Goal: Task Accomplishment & Management: Complete application form

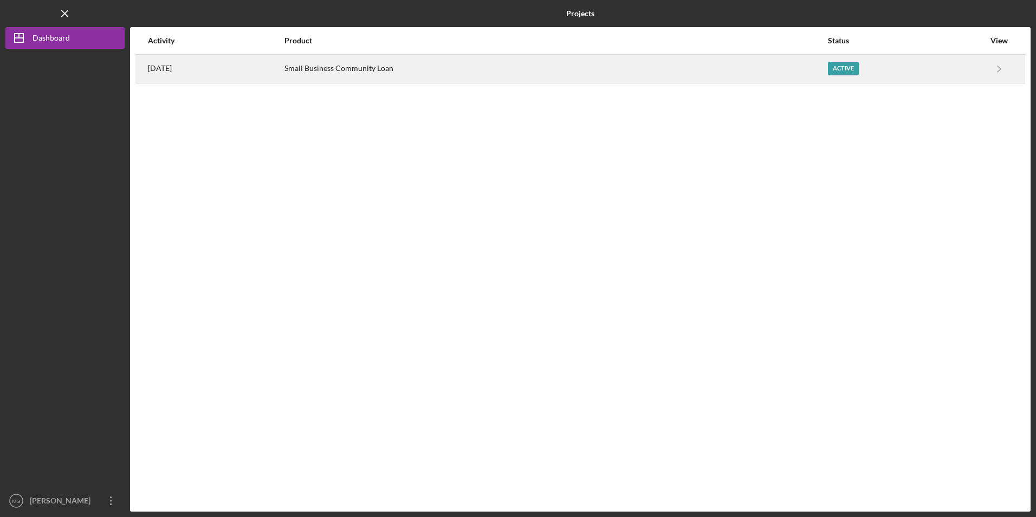
click at [344, 68] on div "Small Business Community Loan" at bounding box center [556, 68] width 542 height 27
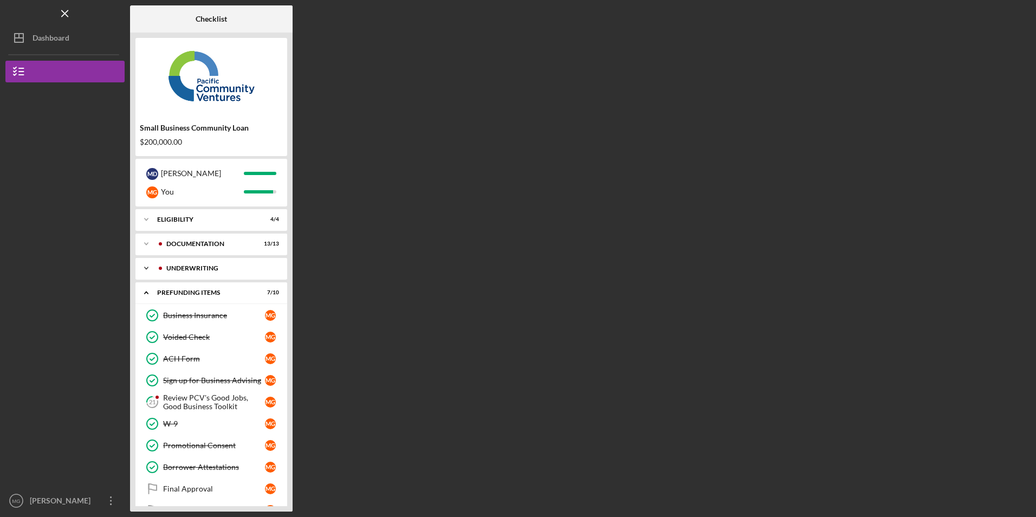
scroll to position [26, 0]
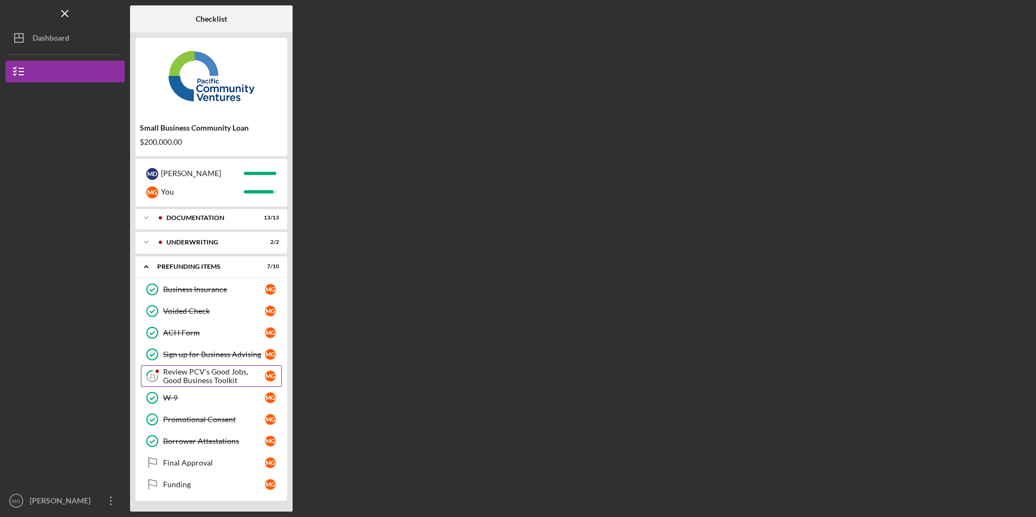
click at [197, 372] on div "Review PCV's Good Jobs, Good Business Toolkit" at bounding box center [214, 375] width 102 height 17
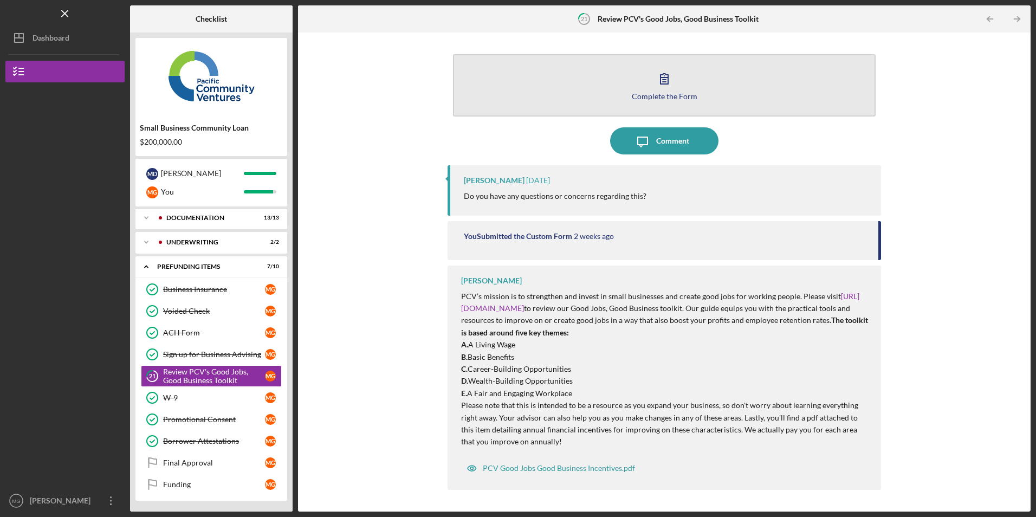
click at [612, 79] on button "Complete the Form Form" at bounding box center [664, 85] width 422 height 62
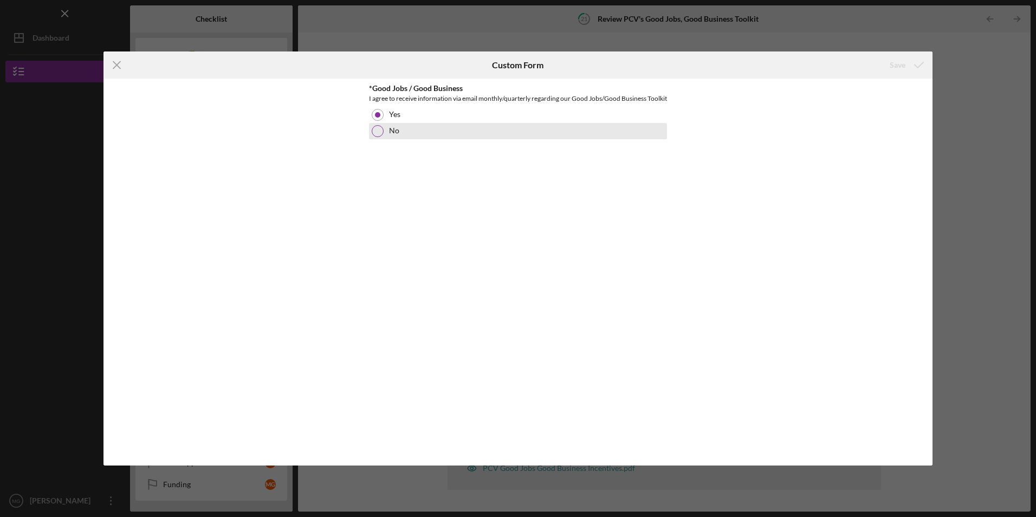
click at [375, 137] on div at bounding box center [378, 131] width 12 height 12
click at [378, 121] on div at bounding box center [378, 115] width 12 height 12
click at [114, 63] on line at bounding box center [116, 65] width 7 height 7
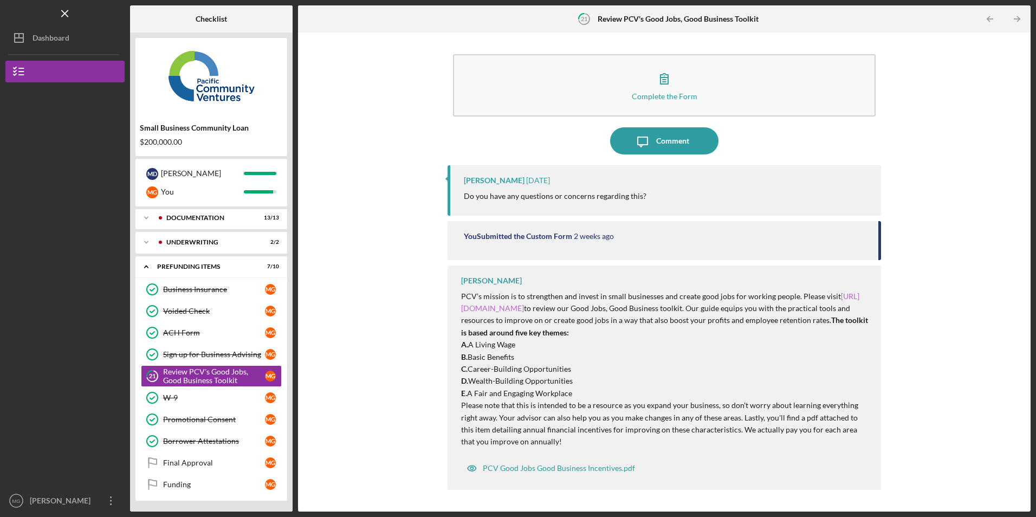
click at [598, 307] on link "[URL][DOMAIN_NAME]" at bounding box center [660, 302] width 398 height 21
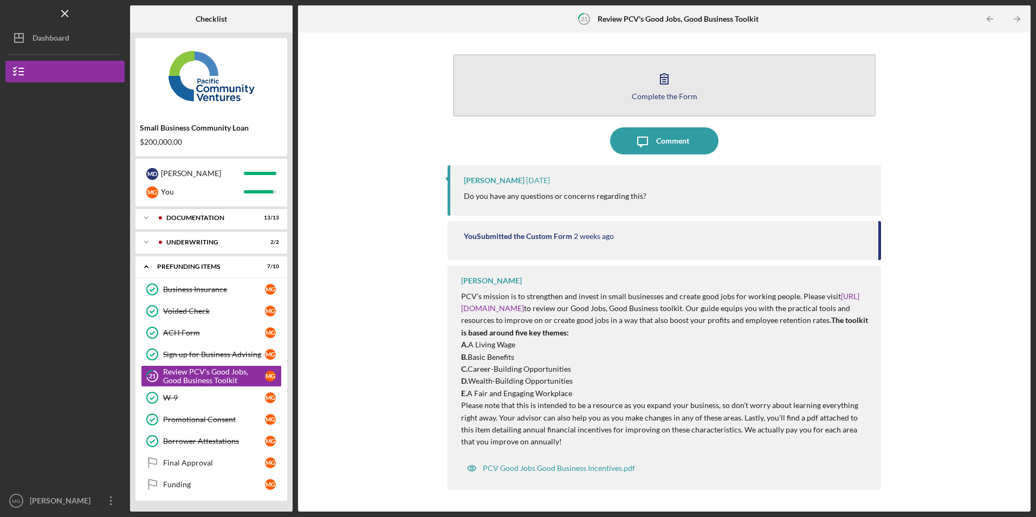
click at [598, 76] on button "Complete the Form Form" at bounding box center [664, 85] width 422 height 62
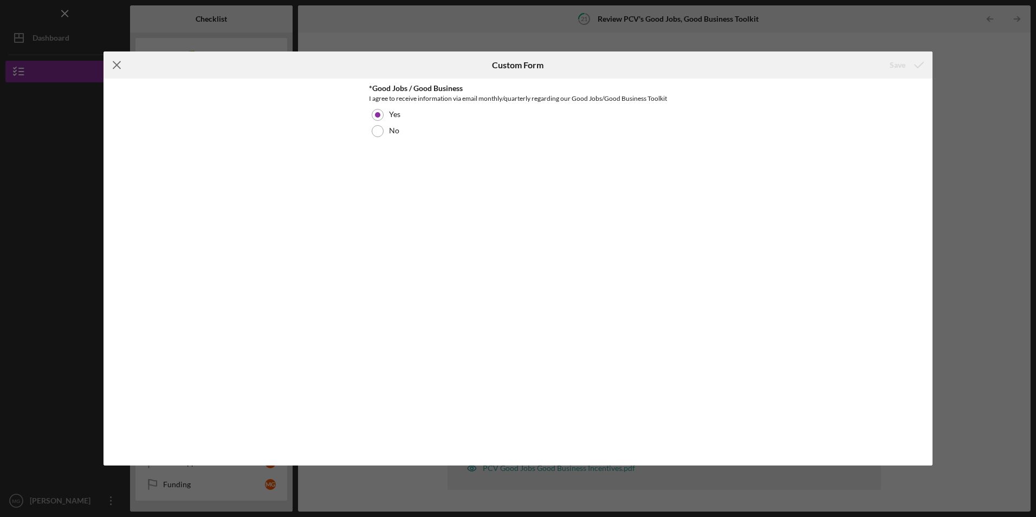
click at [114, 63] on icon "Icon/Menu Close" at bounding box center [117, 64] width 27 height 27
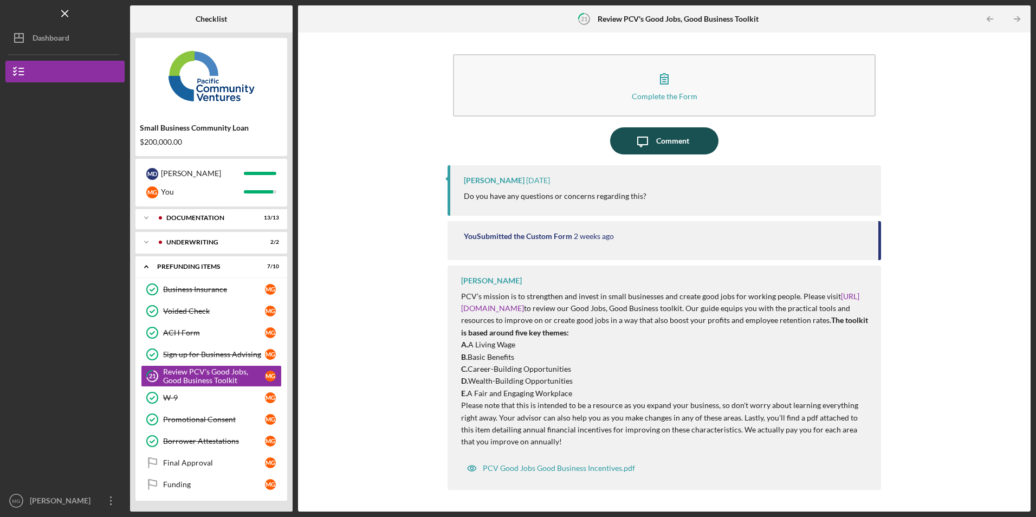
click at [647, 135] on icon "Icon/Message" at bounding box center [642, 140] width 27 height 27
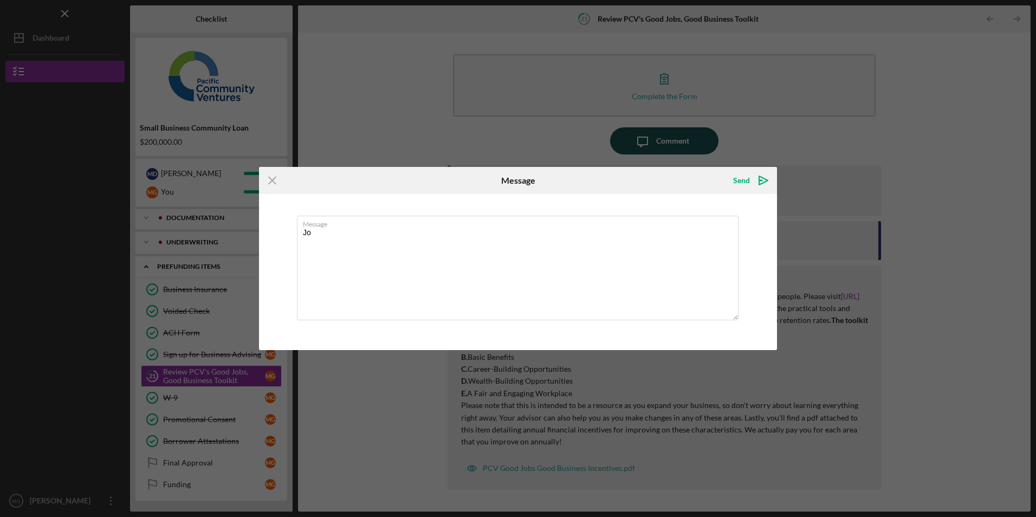
type textarea "J"
type textarea "Good jobs review completed. no Questions"
click at [744, 179] on div "Send" at bounding box center [741, 181] width 17 height 22
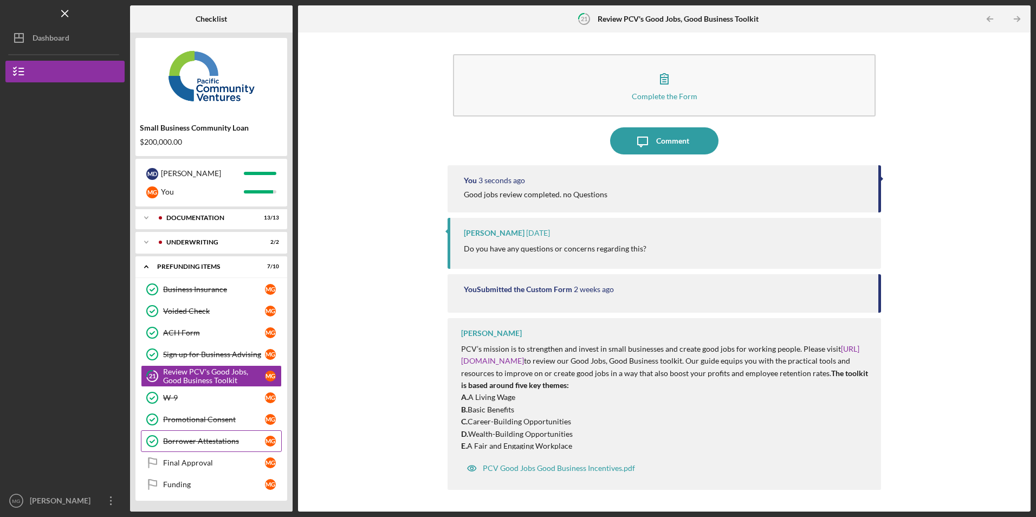
click at [205, 439] on div "Borrower Attestations" at bounding box center [214, 441] width 102 height 9
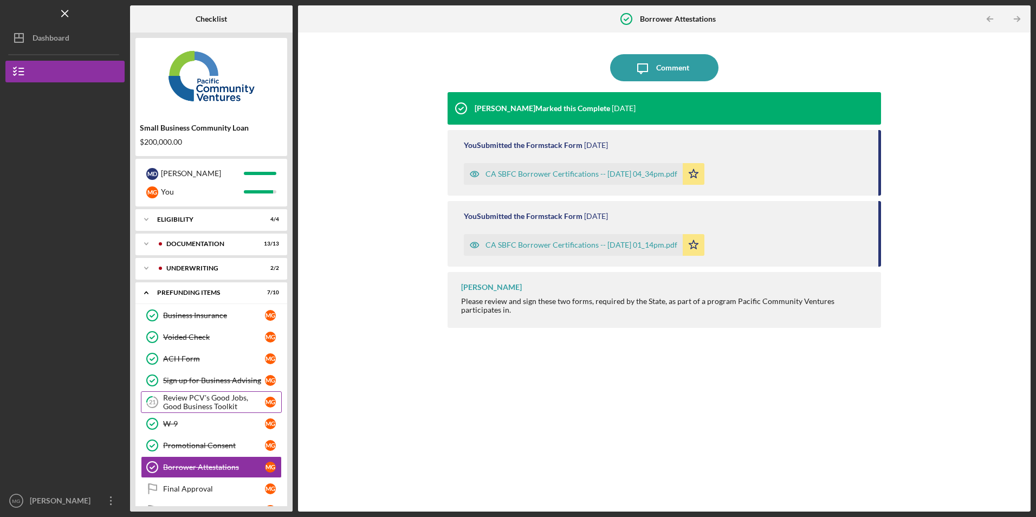
click at [194, 402] on div "Review PCV's Good Jobs, Good Business Toolkit" at bounding box center [214, 401] width 102 height 17
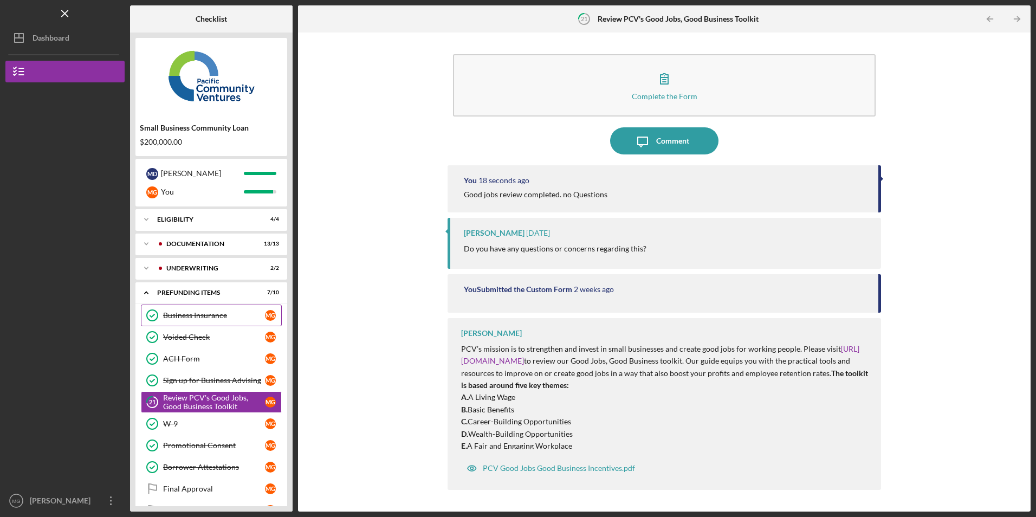
click at [196, 308] on link "Business Insurance Business Insurance M G" at bounding box center [211, 316] width 141 height 22
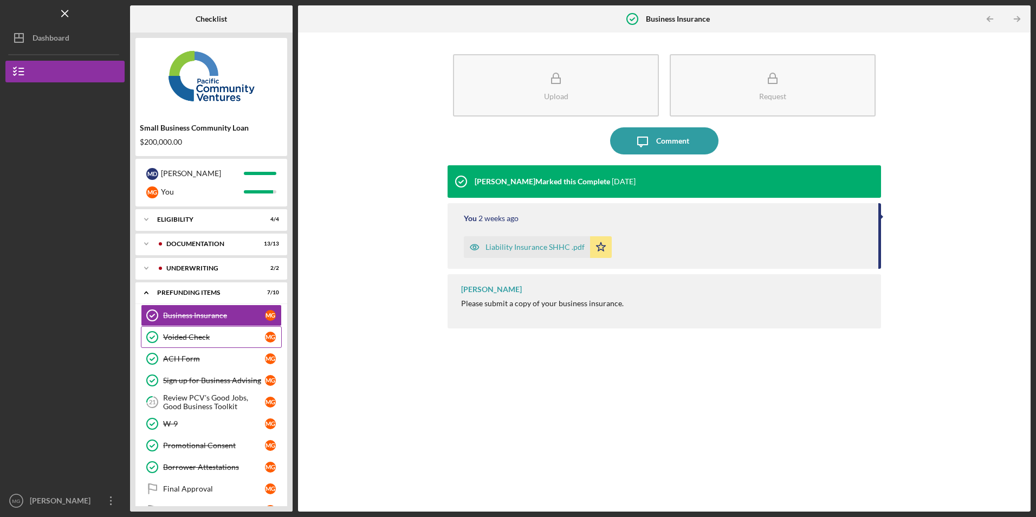
click at [182, 329] on link "Voided Check Voided Check M G" at bounding box center [211, 337] width 141 height 22
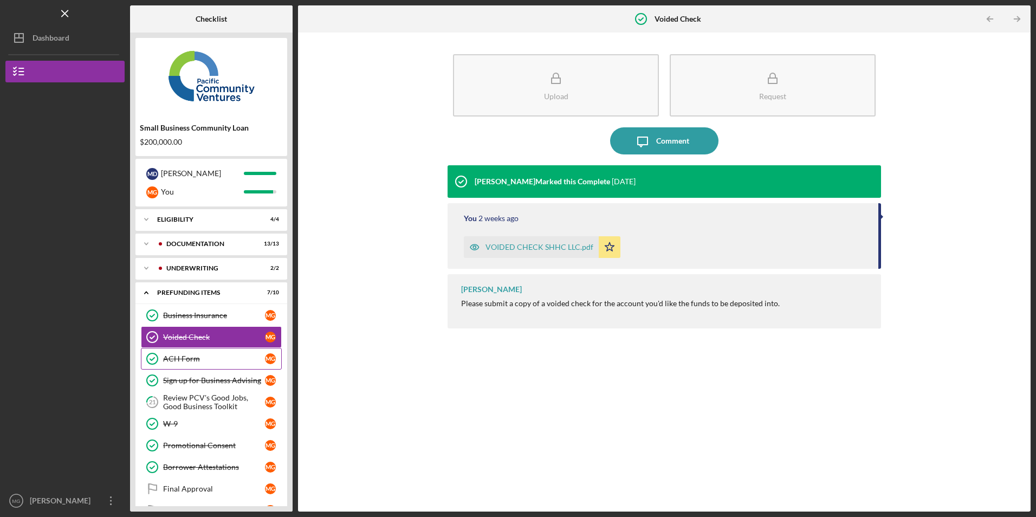
click at [189, 355] on div "ACH Form" at bounding box center [214, 358] width 102 height 9
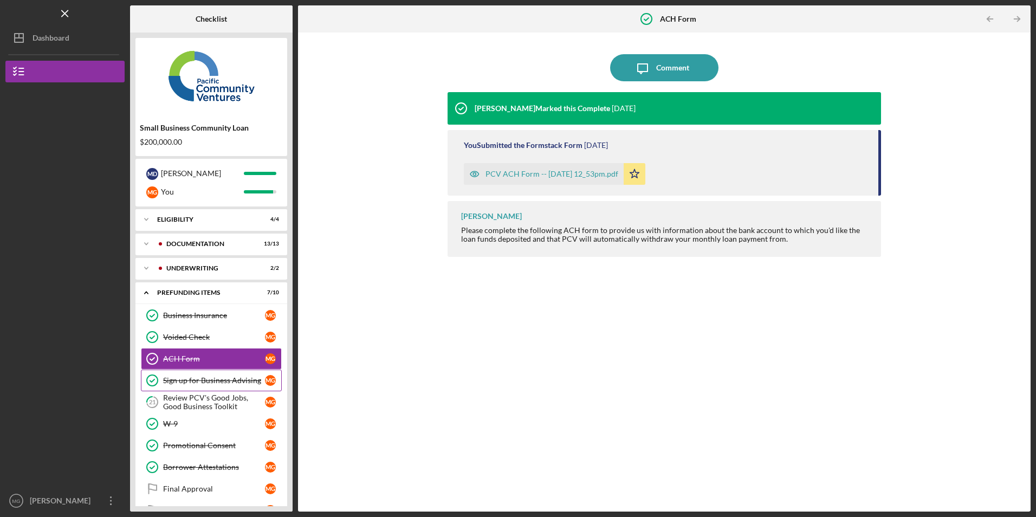
click at [186, 376] on link "Sign up for Business Advising Sign up for Business Advising M G" at bounding box center [211, 381] width 141 height 22
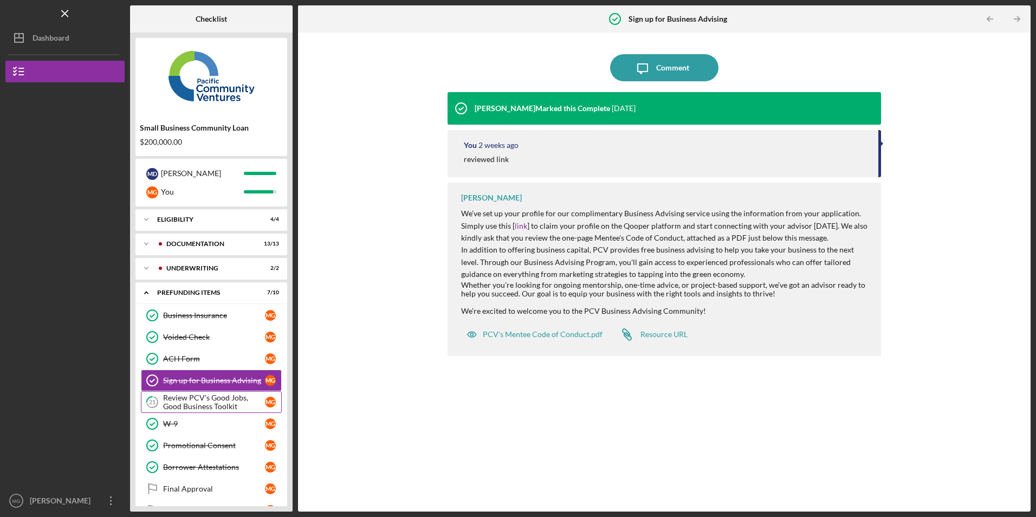
click at [185, 392] on link "21 Review PCV's Good Jobs, Good Business Toolkit M G" at bounding box center [211, 402] width 141 height 22
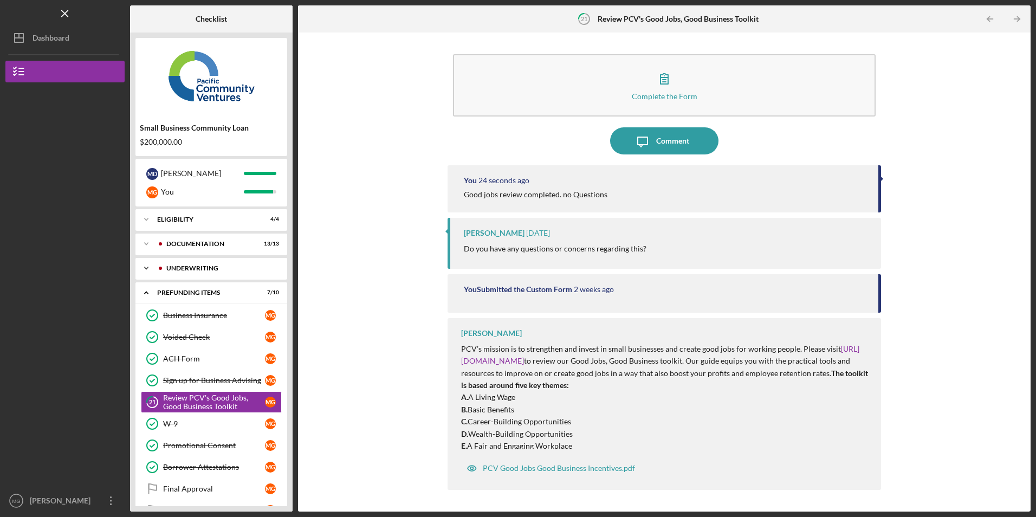
click at [192, 267] on div "Underwriting" at bounding box center [219, 268] width 107 height 7
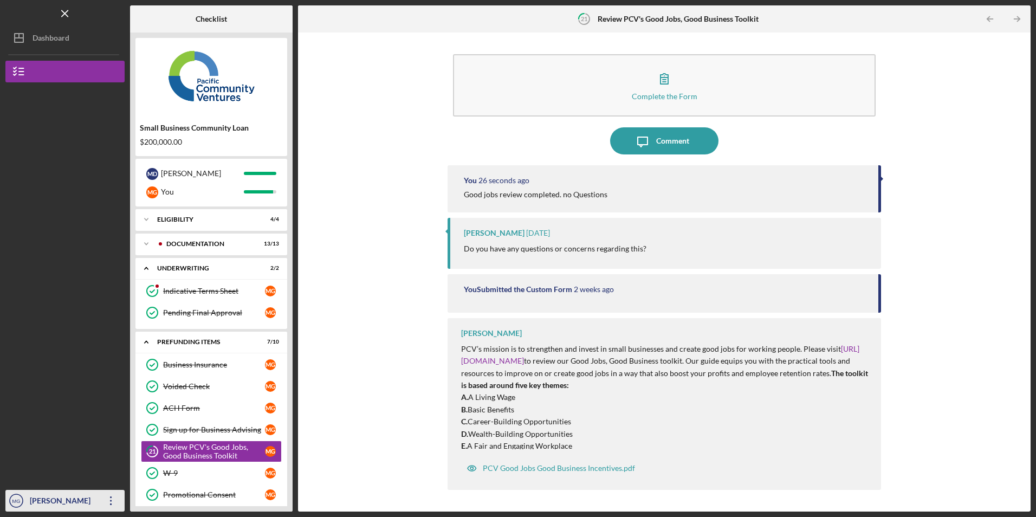
click at [111, 499] on icon "Icon/Overflow" at bounding box center [111, 500] width 27 height 27
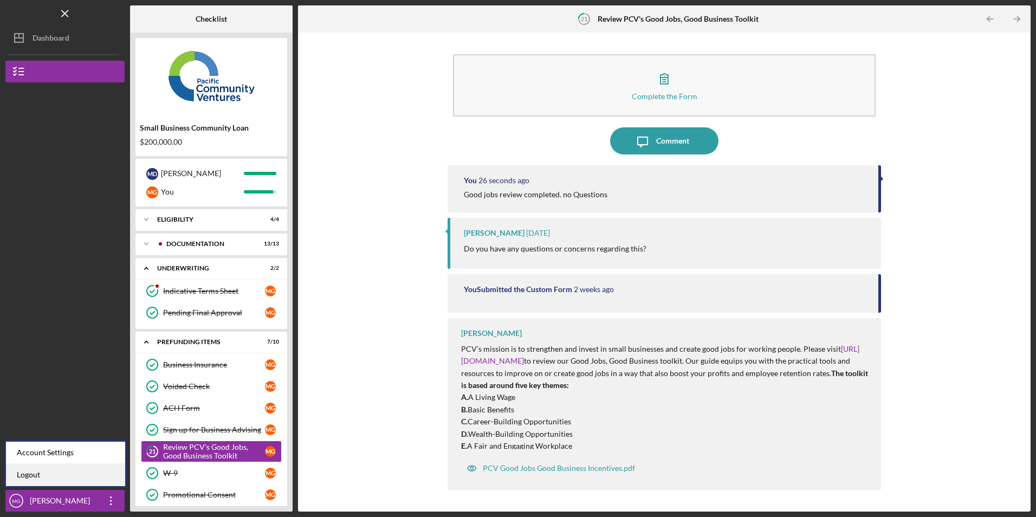
click at [102, 479] on link "Logout" at bounding box center [65, 475] width 119 height 22
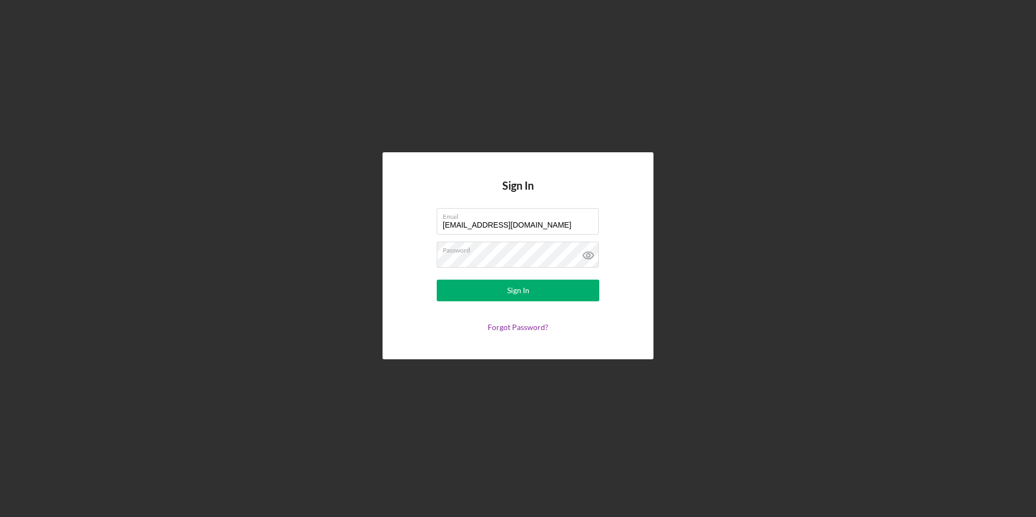
drag, startPoint x: 520, startPoint y: 224, endPoint x: 409, endPoint y: 228, distance: 111.2
click at [409, 228] on div "Sign In Email juanashhc@ymail.com Password Sign In Forgot Password?" at bounding box center [518, 255] width 271 height 206
type input "marcyluna75@icloud.com"
click at [462, 294] on button "Sign In" at bounding box center [518, 291] width 163 height 22
